Goal: Task Accomplishment & Management: Use online tool/utility

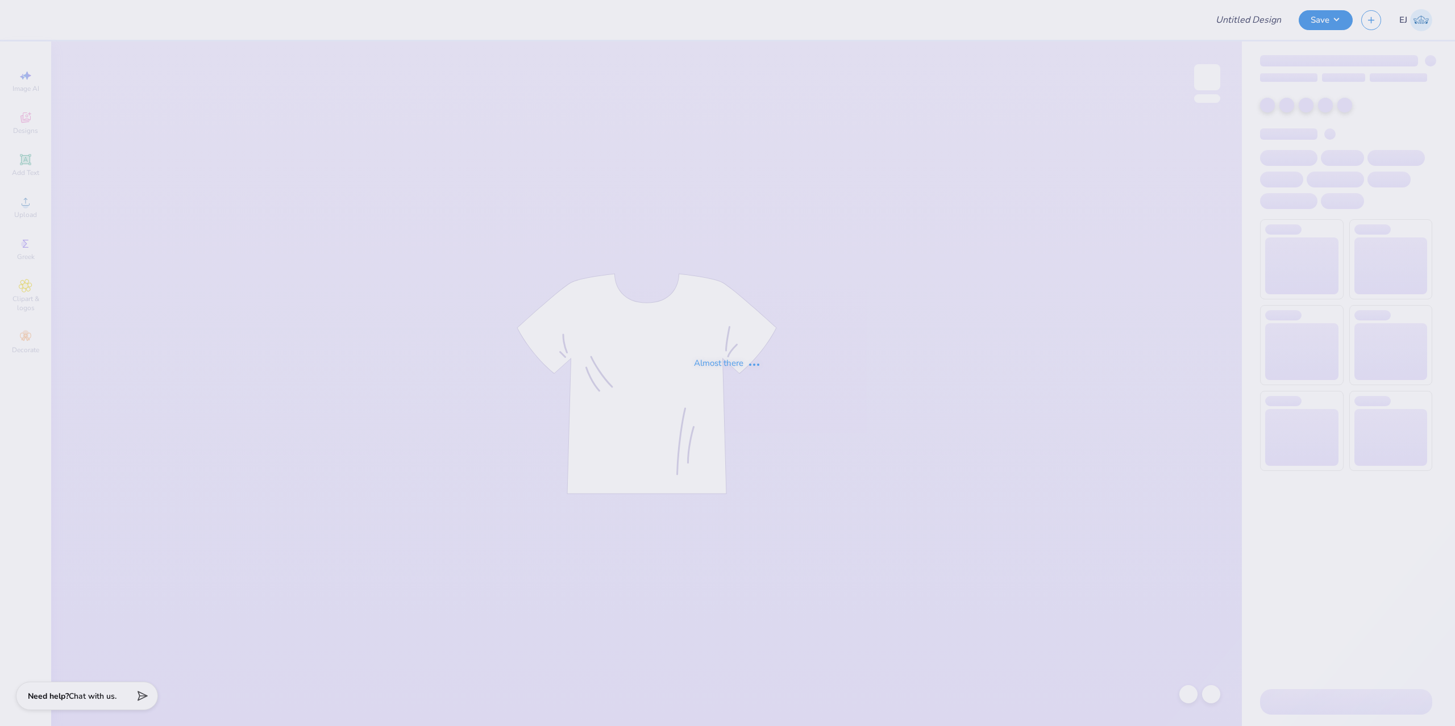
type input "Locket Sweatpants 1"
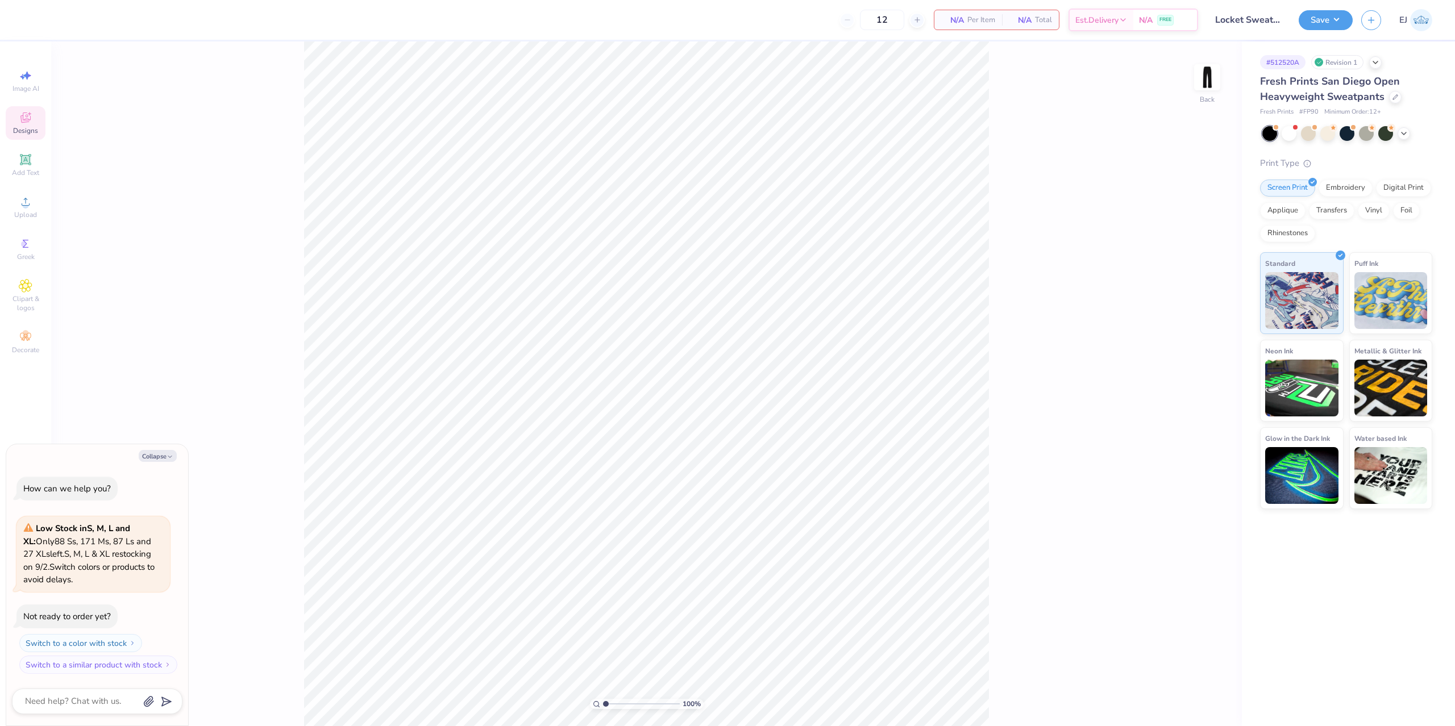
click at [27, 110] on div "Designs" at bounding box center [26, 123] width 40 height 34
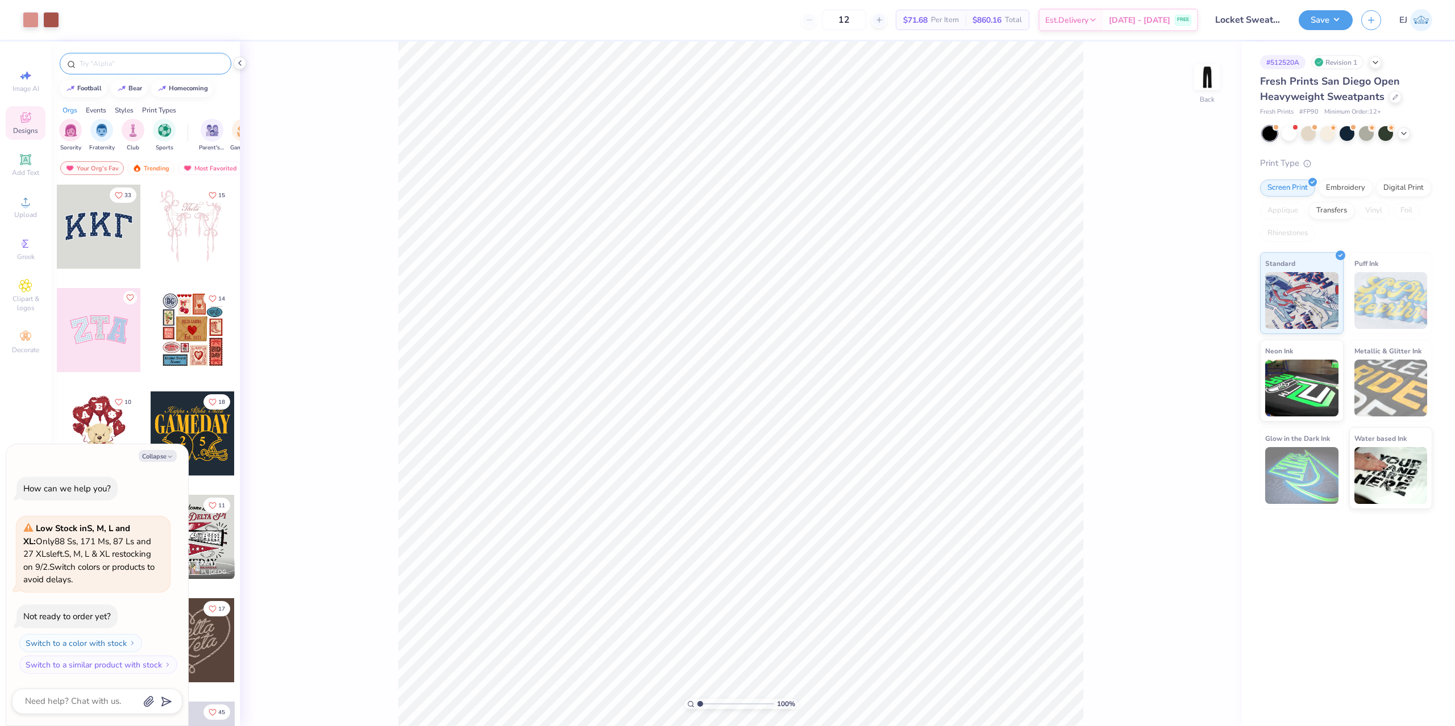
click at [162, 71] on div at bounding box center [146, 64] width 172 height 22
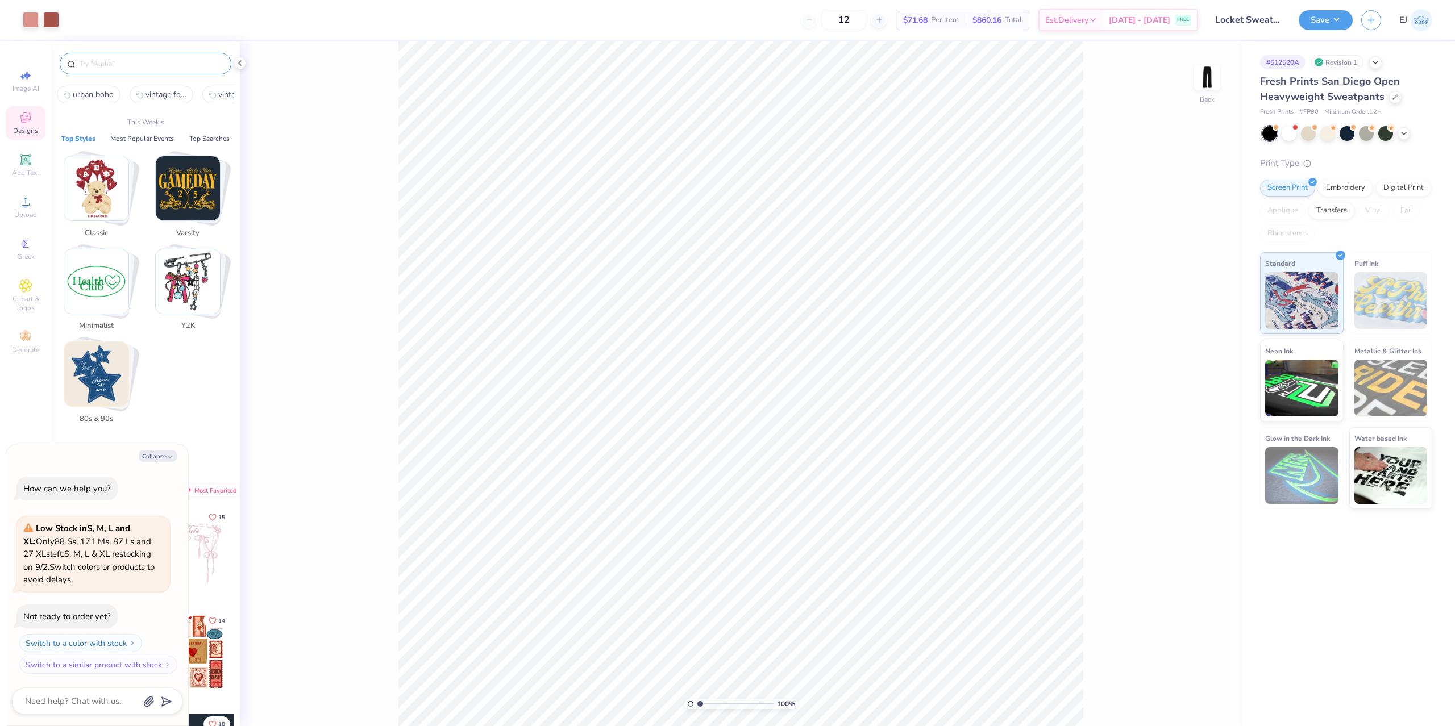
type textarea "x"
click at [162, 68] on input "text" at bounding box center [150, 63] width 145 height 11
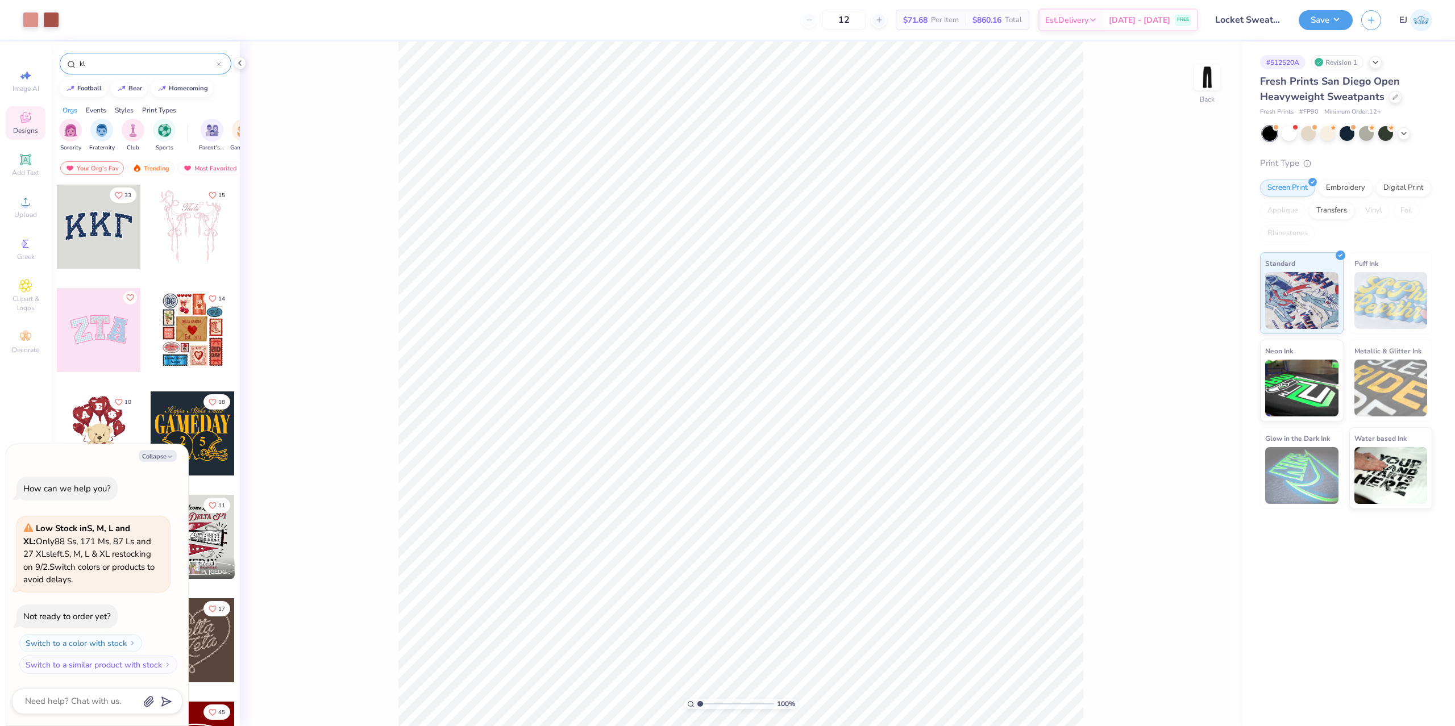
type input "k"
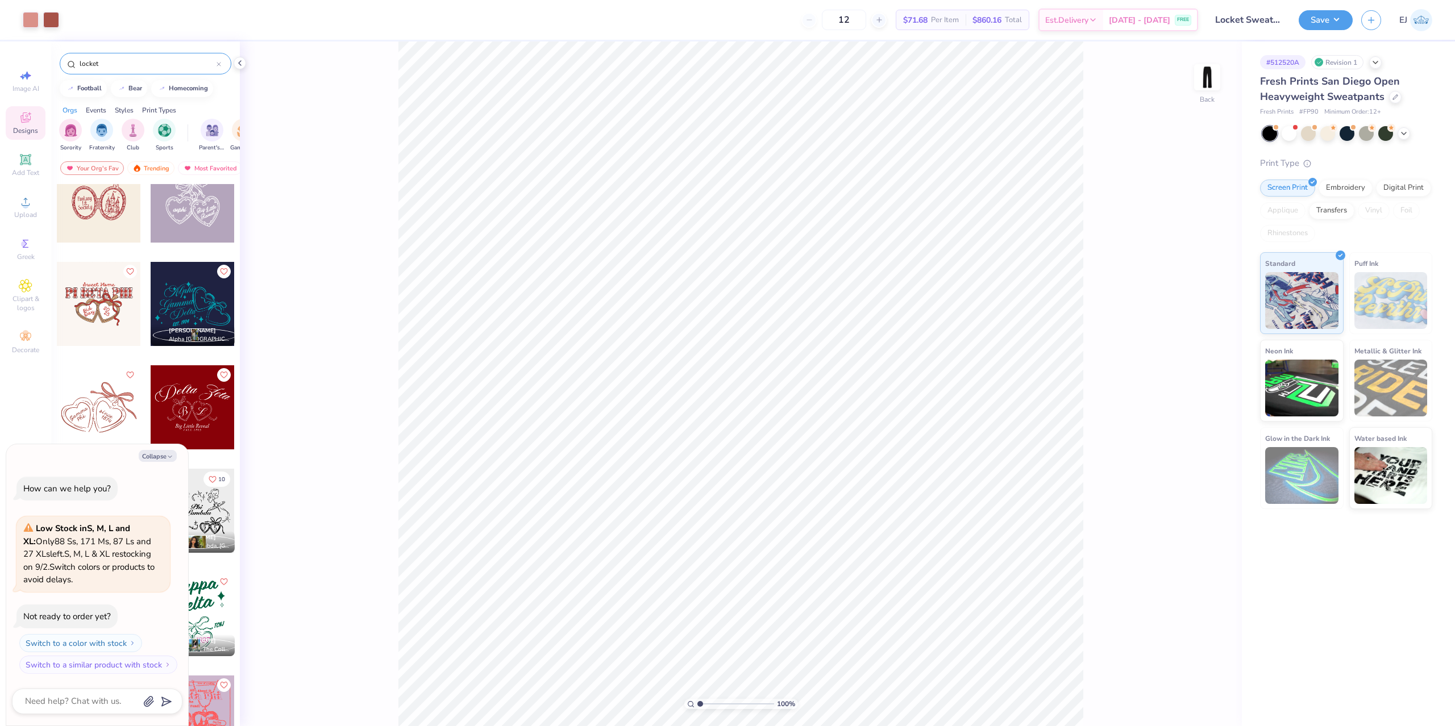
scroll to position [136, 0]
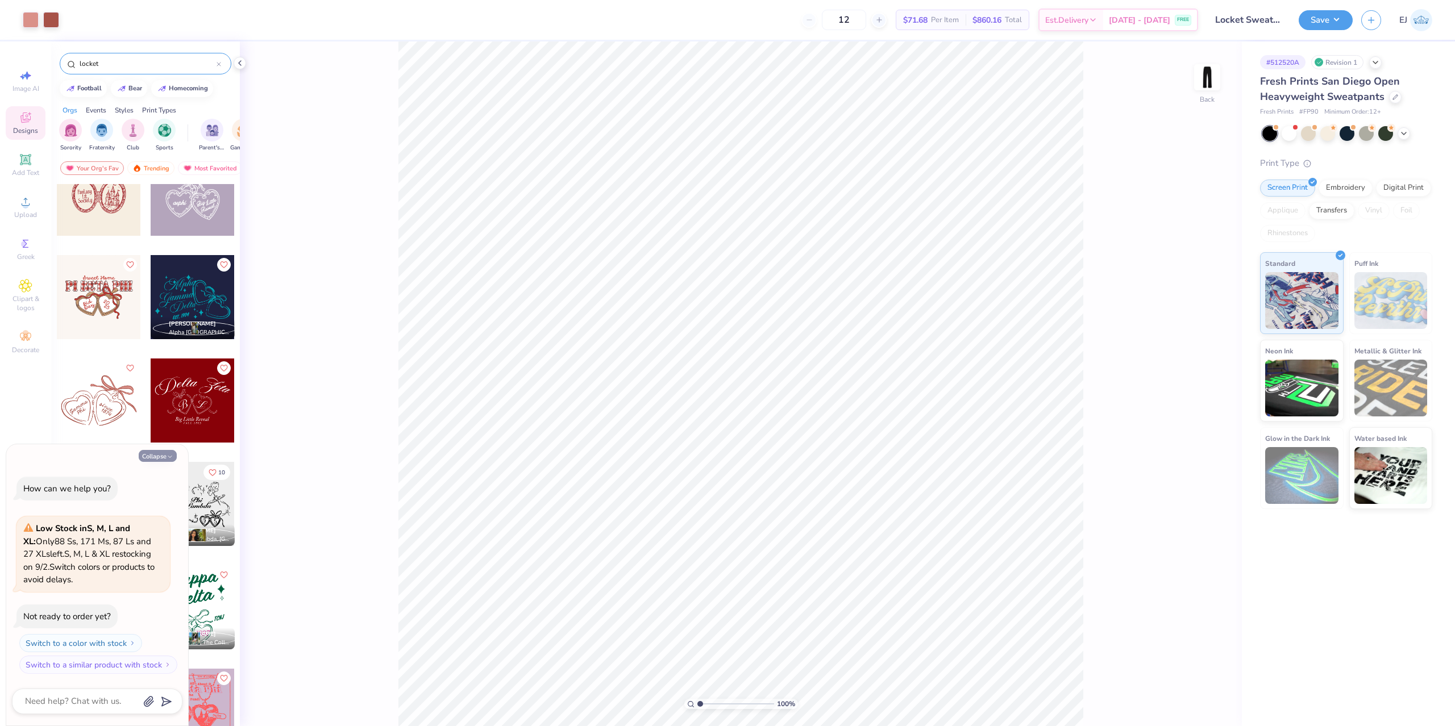
type input "locket"
click at [166, 457] on button "Collapse" at bounding box center [158, 456] width 38 height 12
type textarea "x"
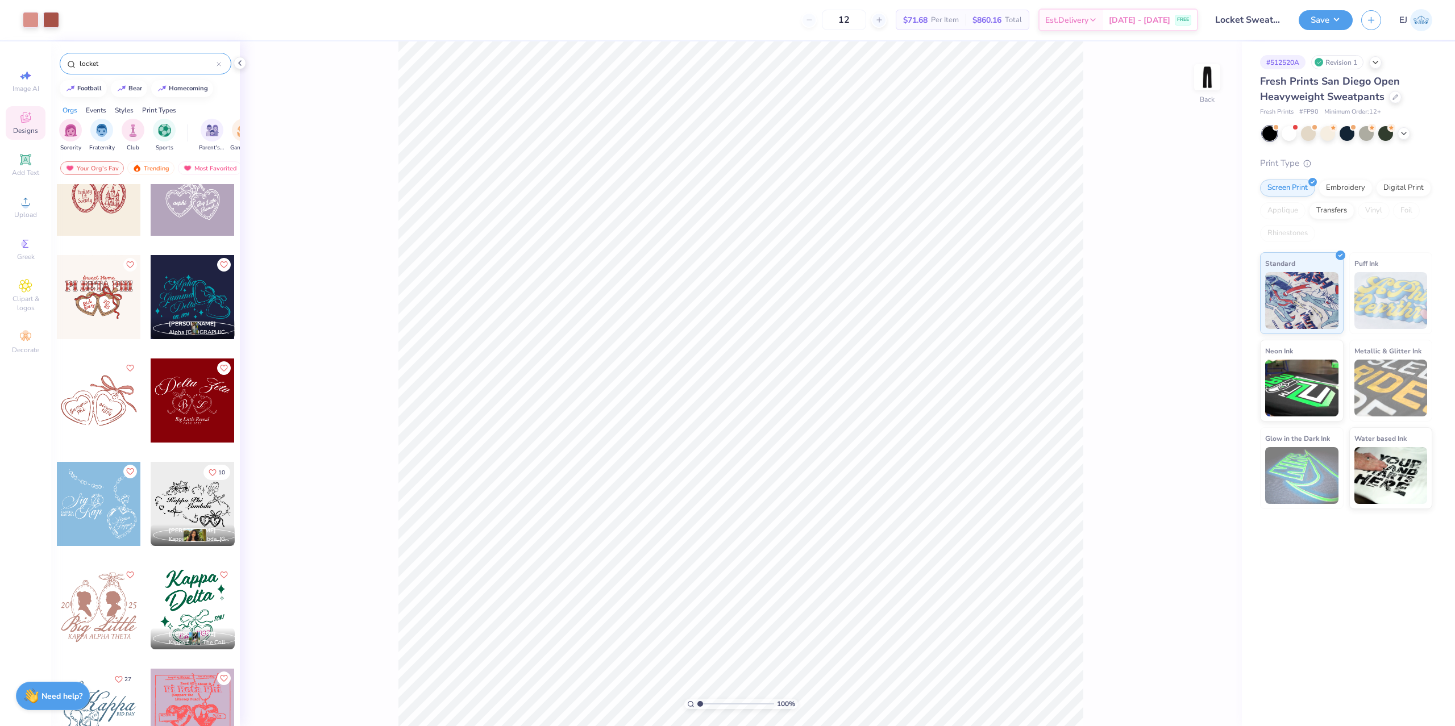
click at [120, 409] on div at bounding box center [99, 401] width 84 height 84
type input "6.50"
type input "4.36"
type input "7.47"
drag, startPoint x: 703, startPoint y: 703, endPoint x: 726, endPoint y: 695, distance: 24.1
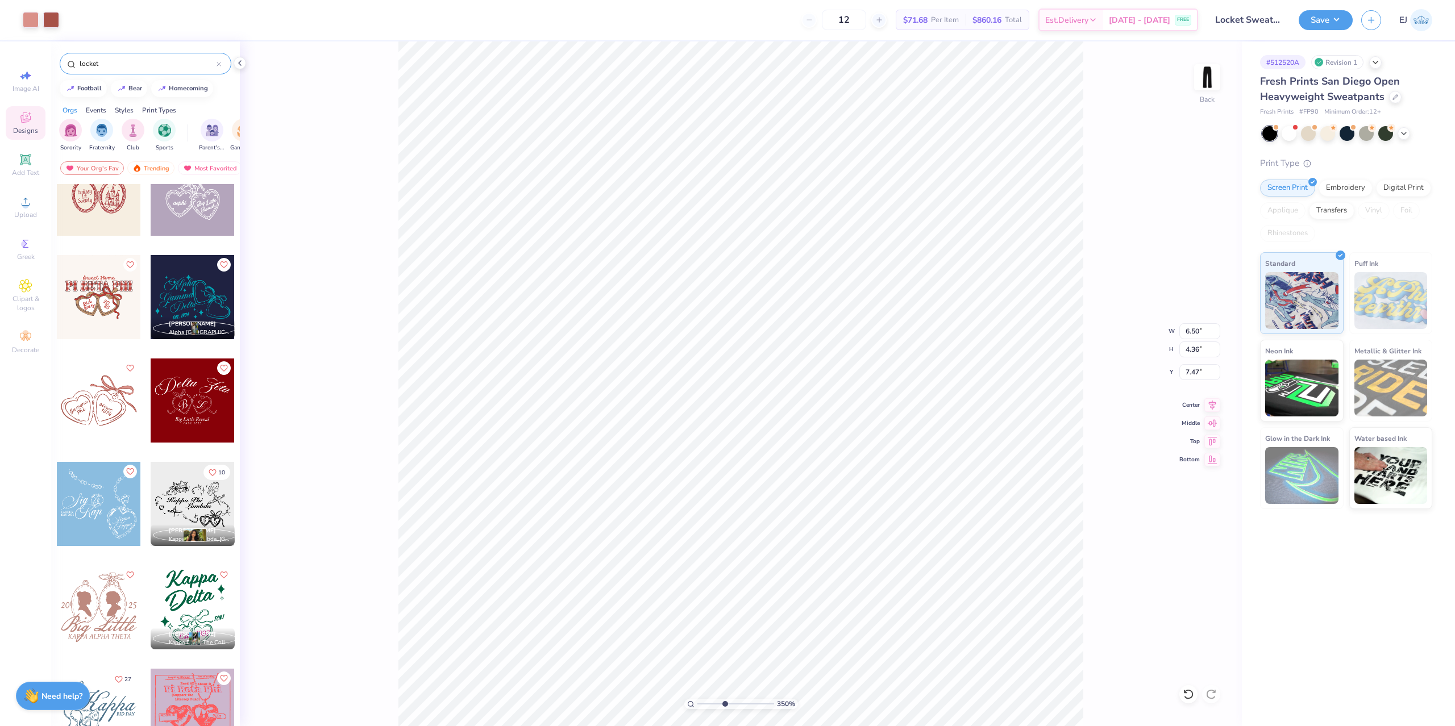
type input "4.39"
click at [726, 699] on input "range" at bounding box center [735, 704] width 77 height 10
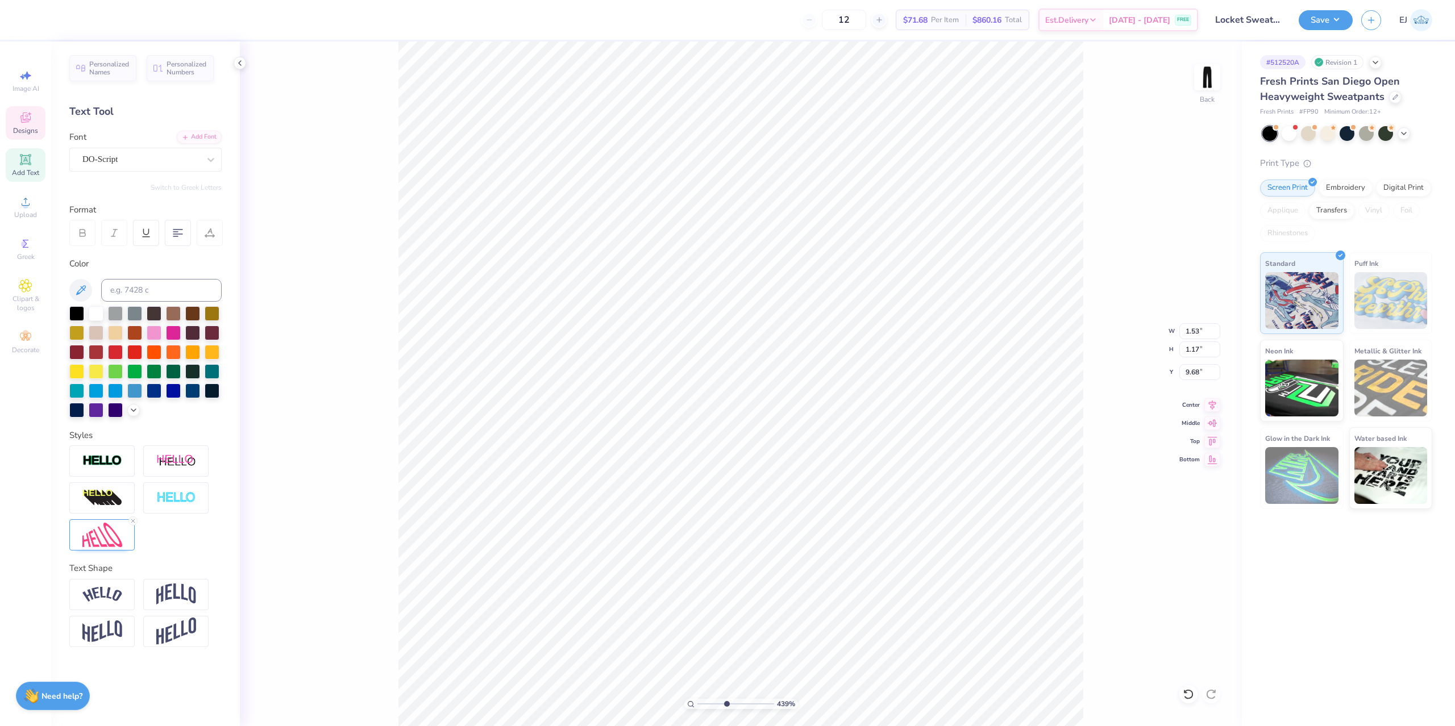
scroll to position [0, 0]
type textarea "Delta"
type input "0.71"
type input "0.61"
type input "10.24"
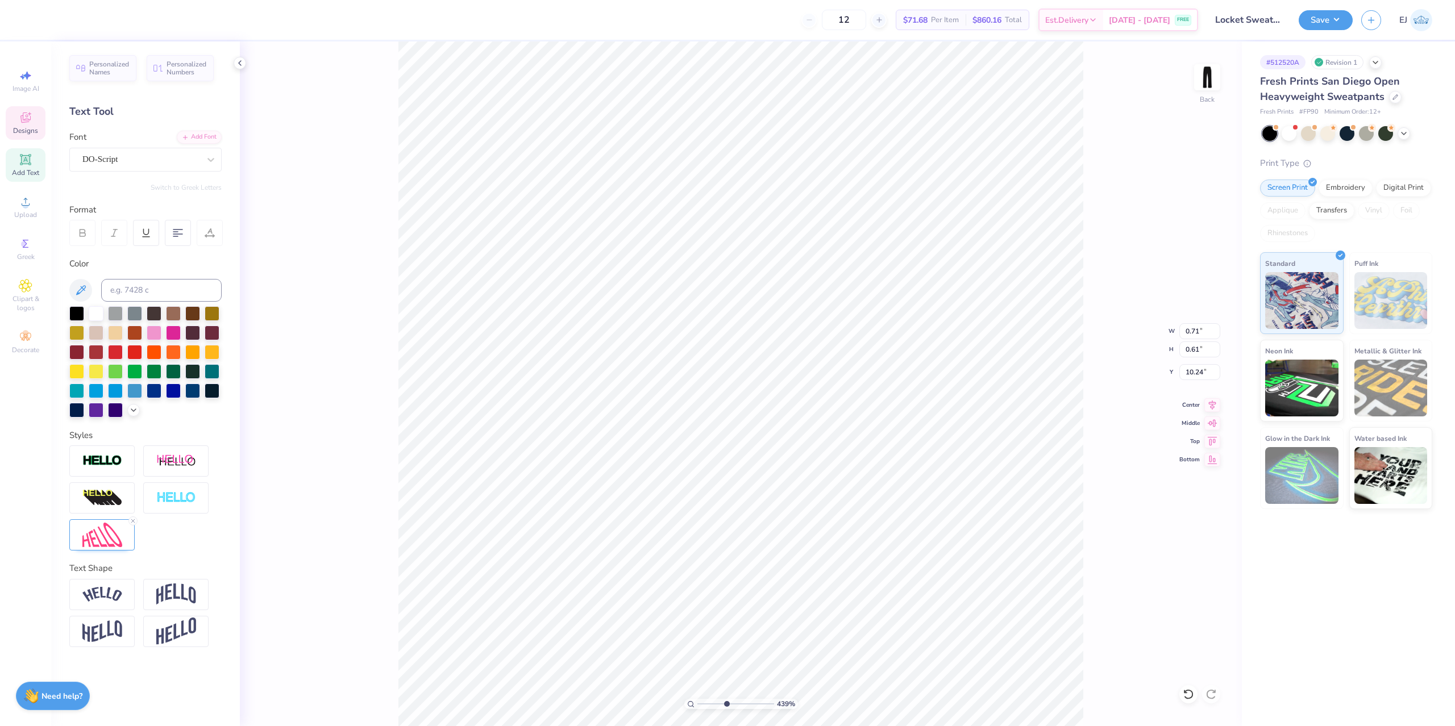
type textarea "Gamma"
type input "0.64"
type input "10.22"
click at [135, 519] on div at bounding box center [132, 521] width 9 height 9
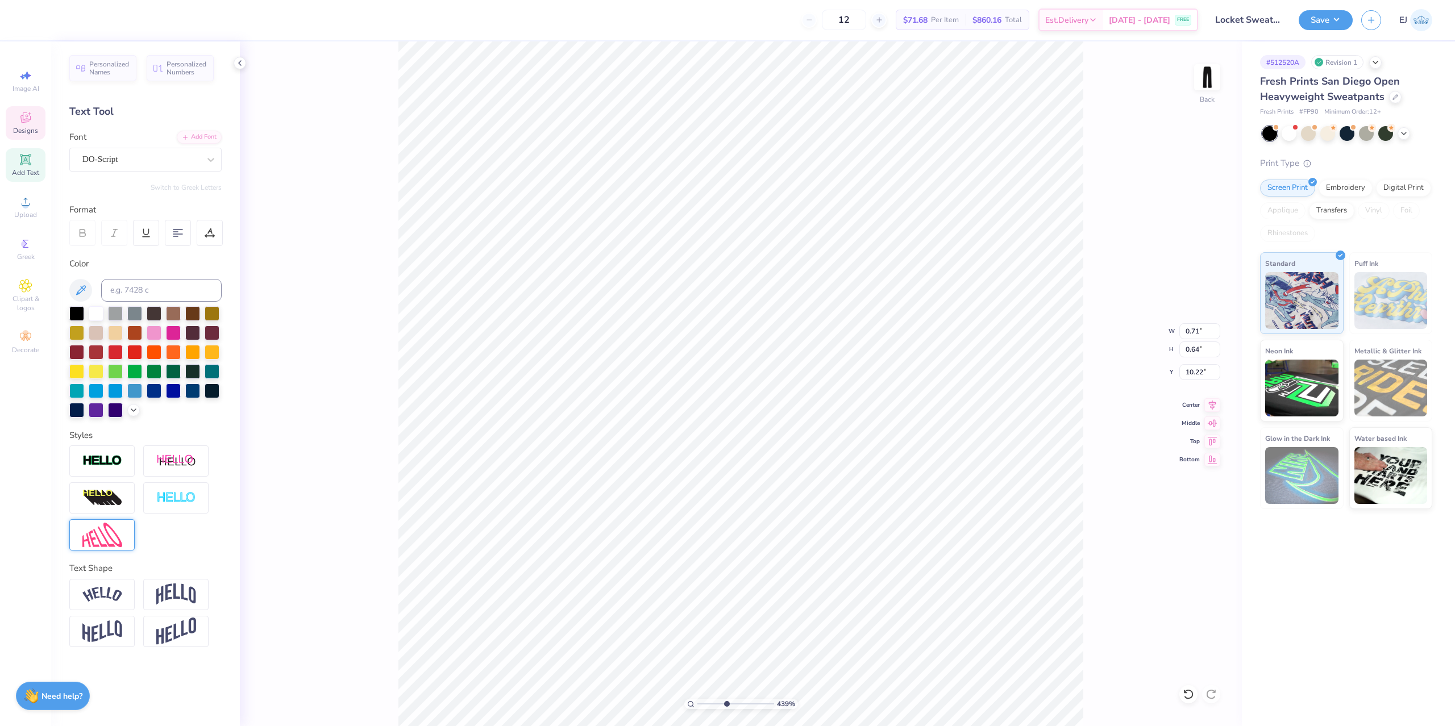
type input "1.62"
type input "1.12"
type input "9.99"
type input "1.53"
type input "1.09"
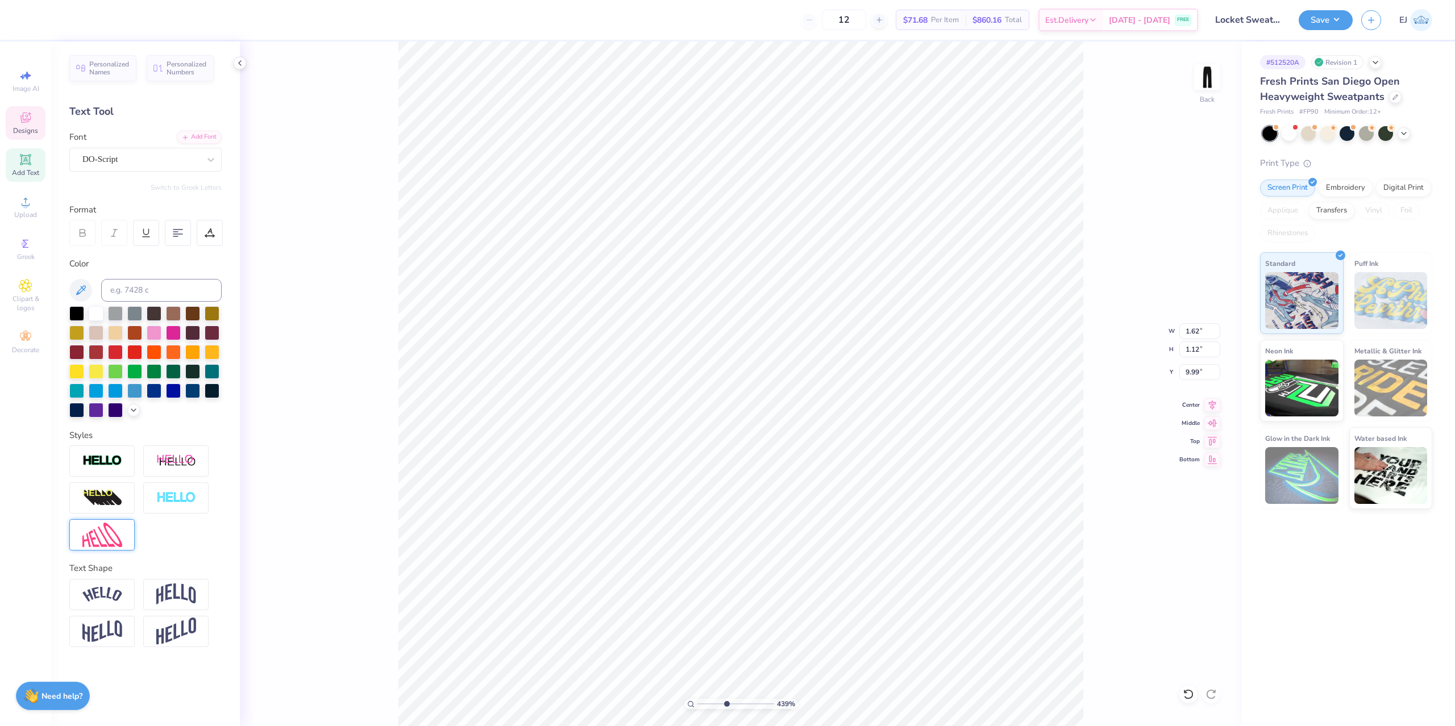
type input "9.76"
click at [135, 521] on icon at bounding box center [133, 521] width 7 height 7
type input "1.13"
type input "0.77"
type input "9.90"
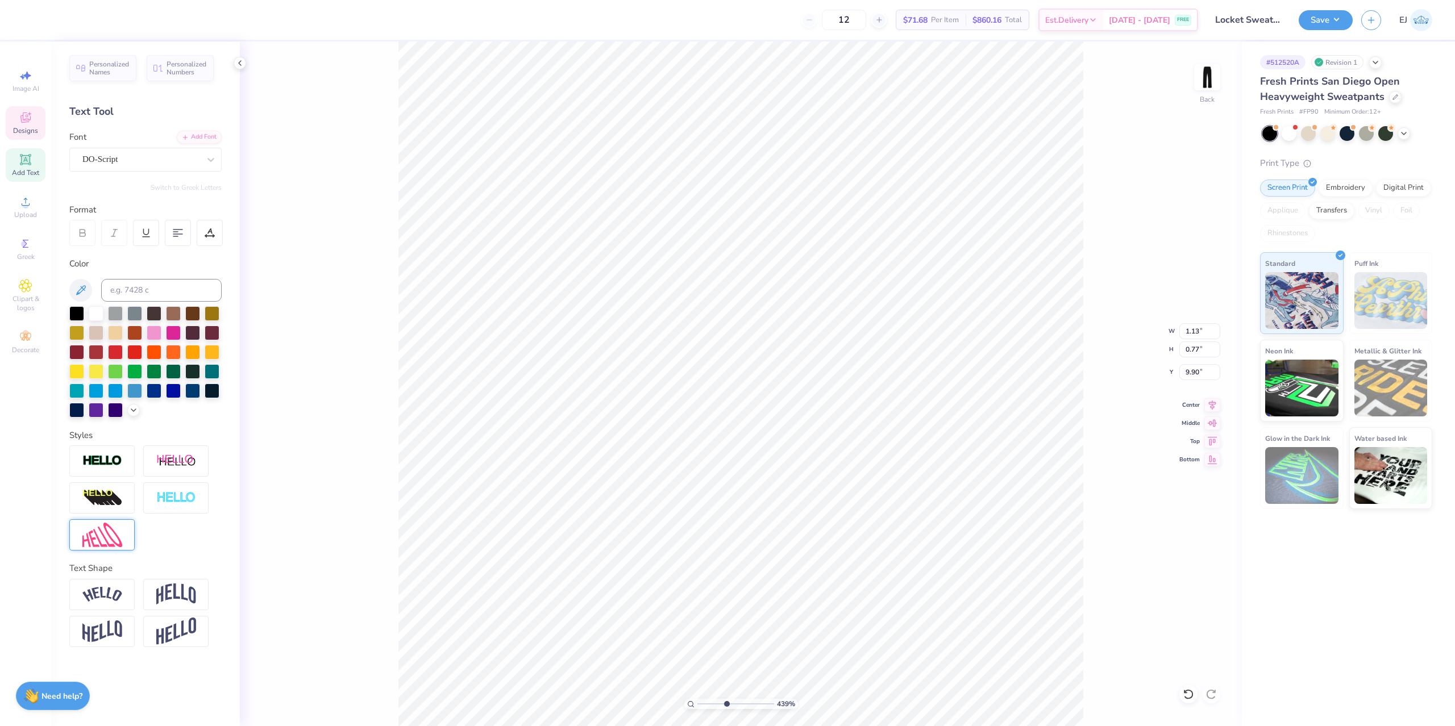
type input "1.62"
type input "1.12"
type input "9.99"
type input "1.41"
type input "0.98"
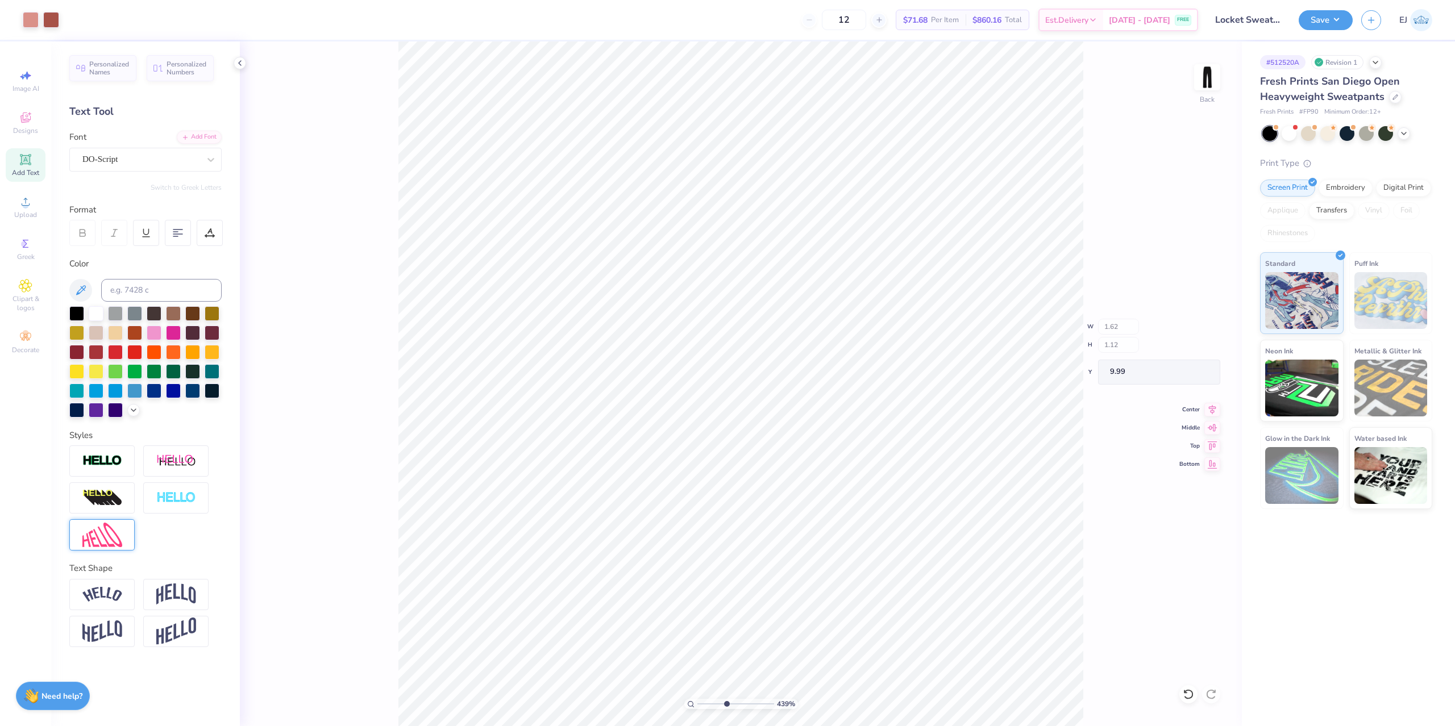
type input "10.14"
type input "10.09"
type input "1.13"
type input "0.77"
type input "9.81"
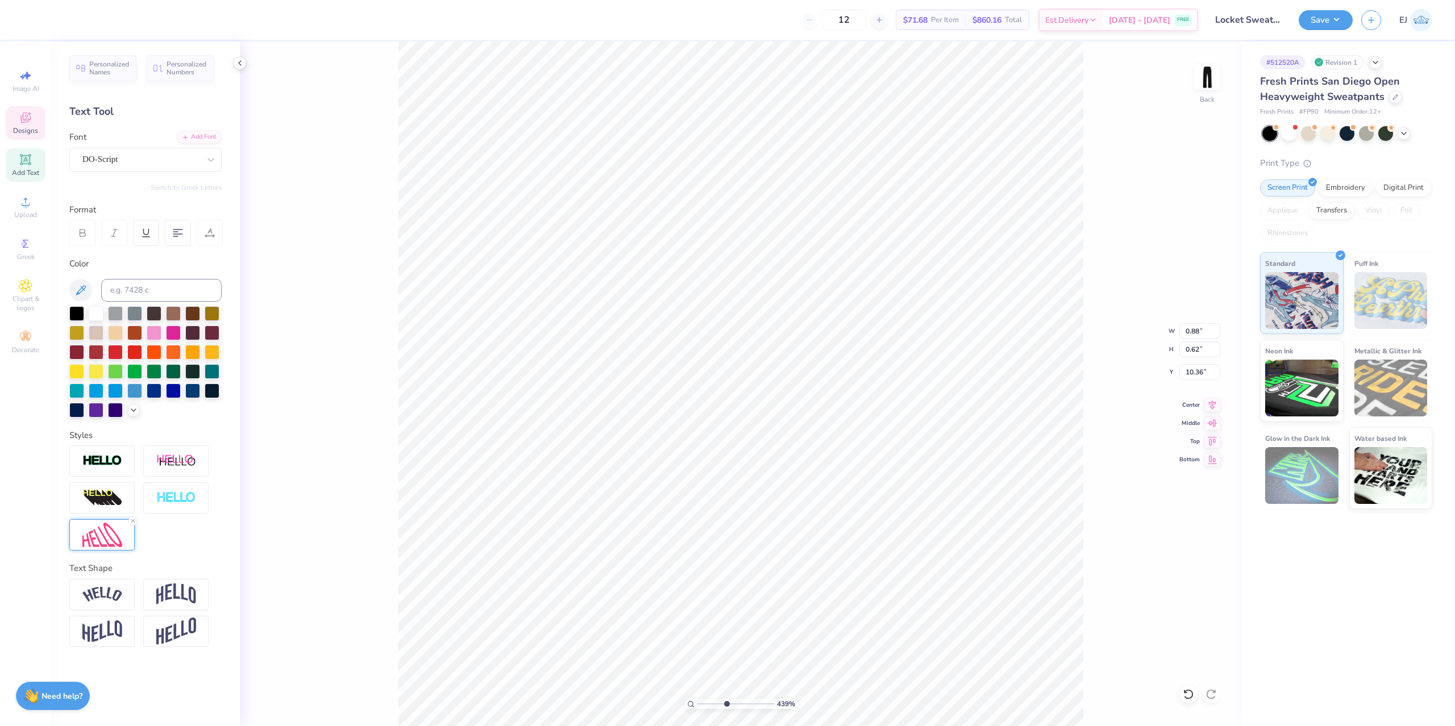
scroll to position [0, 1]
type textarea "1873"
drag, startPoint x: 726, startPoint y: 701, endPoint x: 690, endPoint y: 704, distance: 36.0
type input "1"
click at [697, 704] on input "range" at bounding box center [735, 704] width 77 height 10
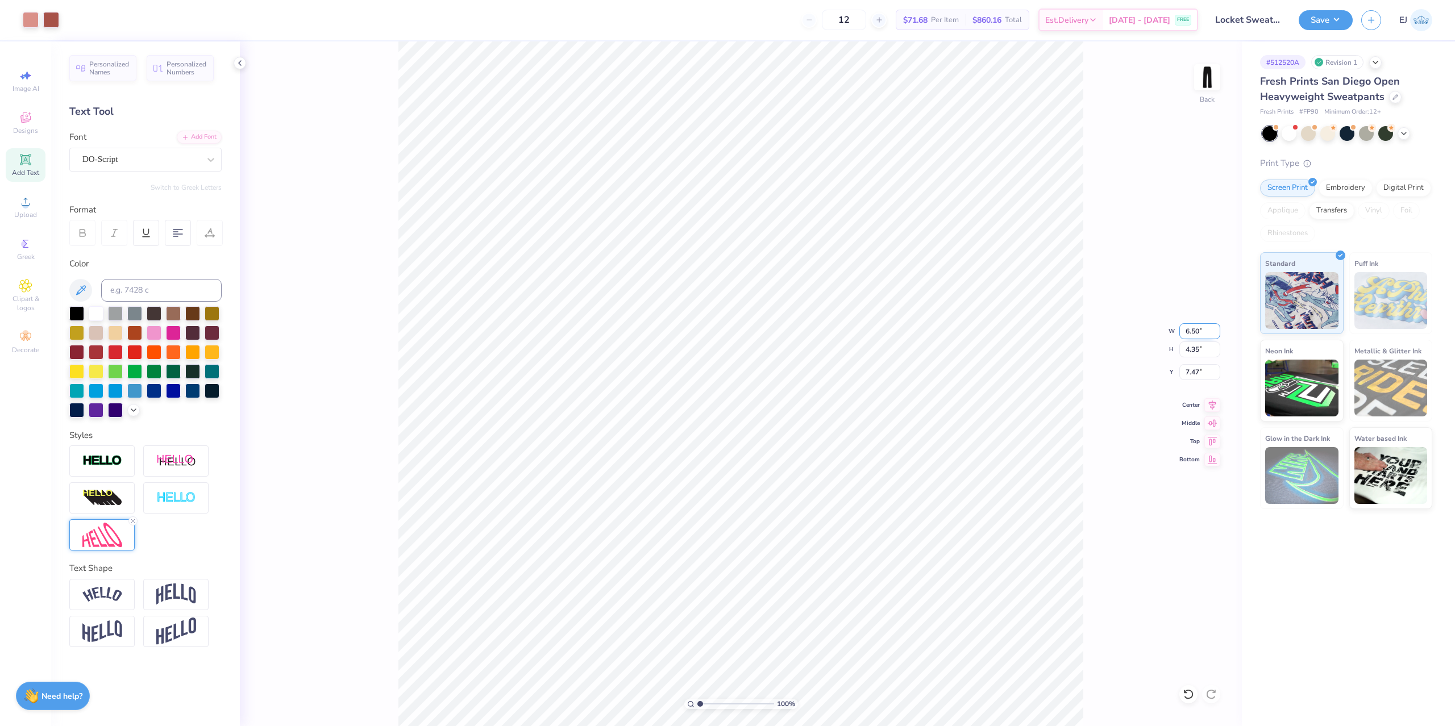
click at [1189, 330] on input "6.50" at bounding box center [1199, 331] width 41 height 16
type input "6.00"
type input "4.02"
click at [1193, 377] on input "2.95" at bounding box center [1199, 372] width 41 height 16
type input "3.00"
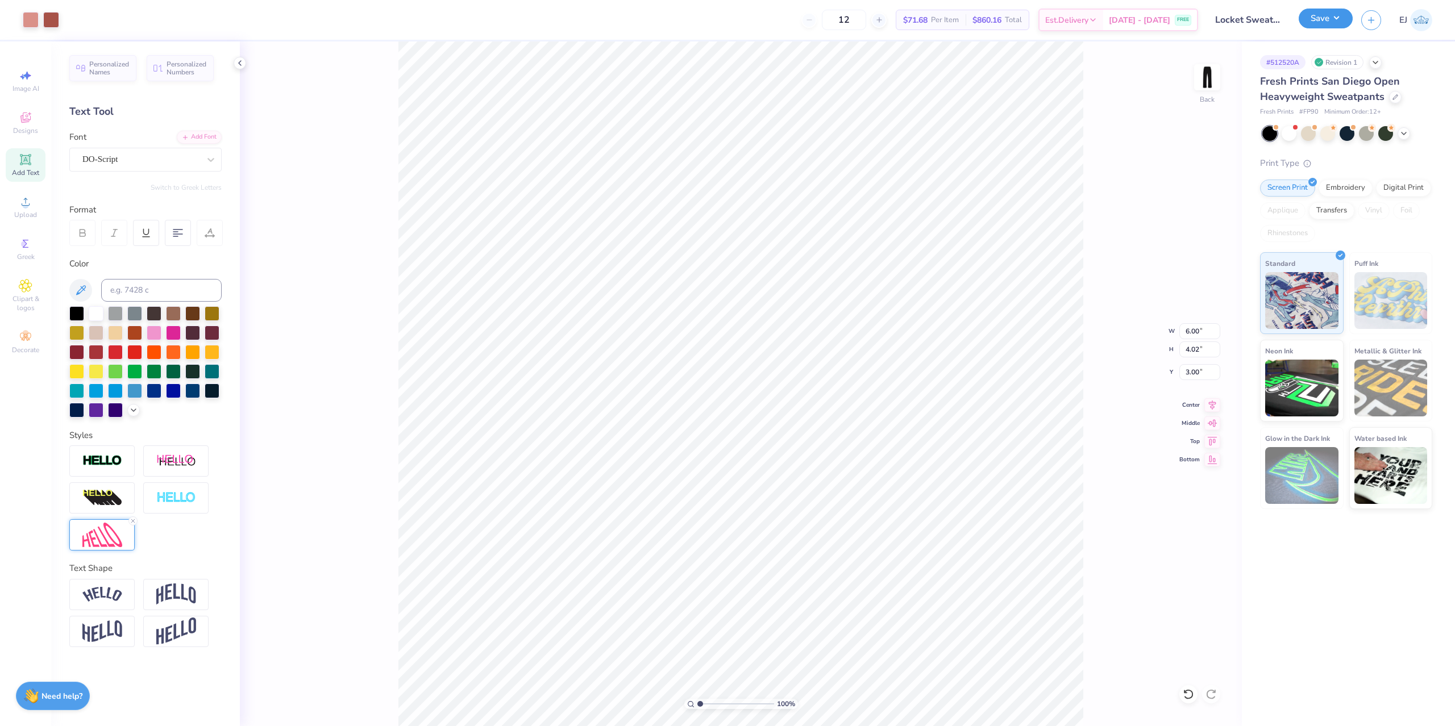
click at [1317, 28] on div "Save" at bounding box center [1325, 20] width 54 height 20
click at [1318, 27] on button "Save" at bounding box center [1325, 19] width 54 height 20
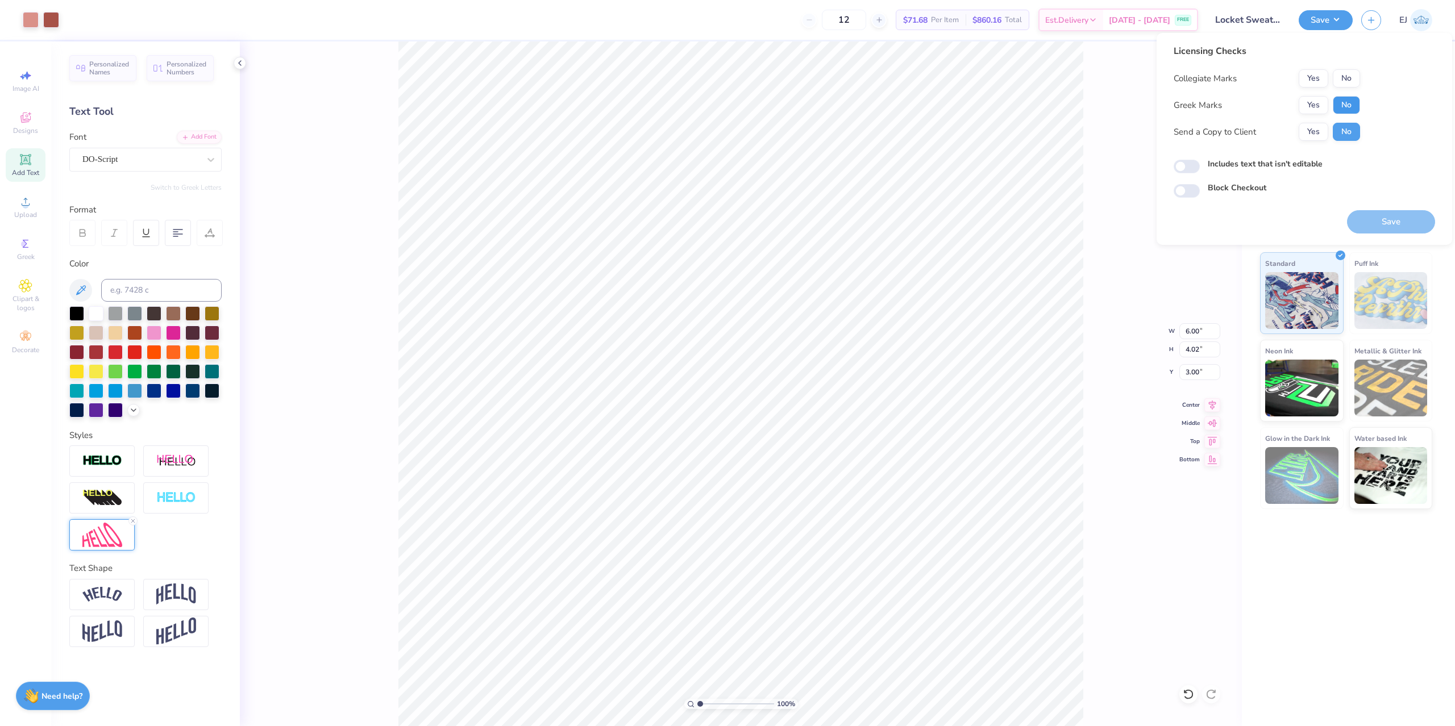
click at [1334, 108] on button "No" at bounding box center [1345, 105] width 27 height 18
click at [1327, 104] on div "Yes No" at bounding box center [1328, 105] width 61 height 18
click at [1356, 77] on button "No" at bounding box center [1345, 78] width 27 height 18
click at [1319, 94] on div "Collegiate Marks Yes No Greek Marks Yes No Send a Copy to Client Yes No" at bounding box center [1266, 105] width 186 height 72
click at [1318, 101] on button "Yes" at bounding box center [1313, 105] width 30 height 18
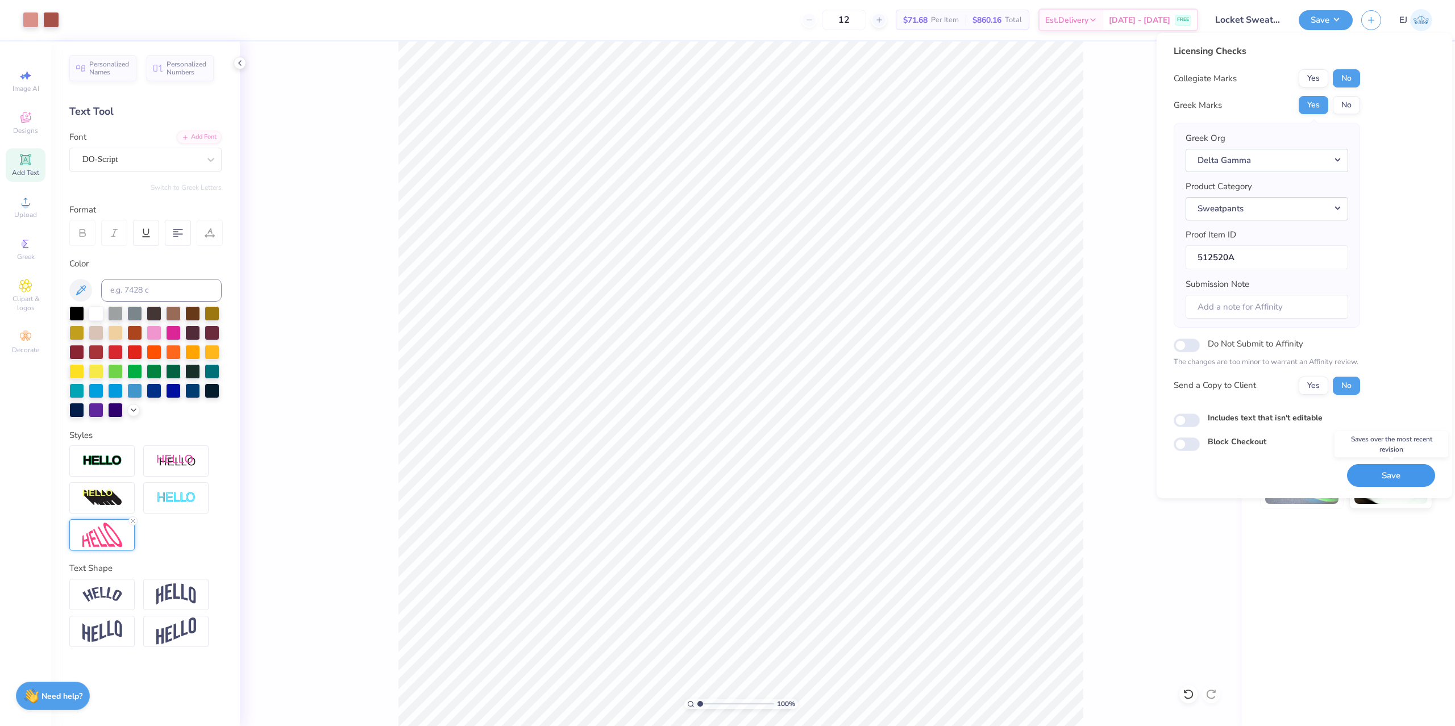
click at [1377, 476] on button "Save" at bounding box center [1391, 475] width 88 height 23
